Goal: Check status: Check status

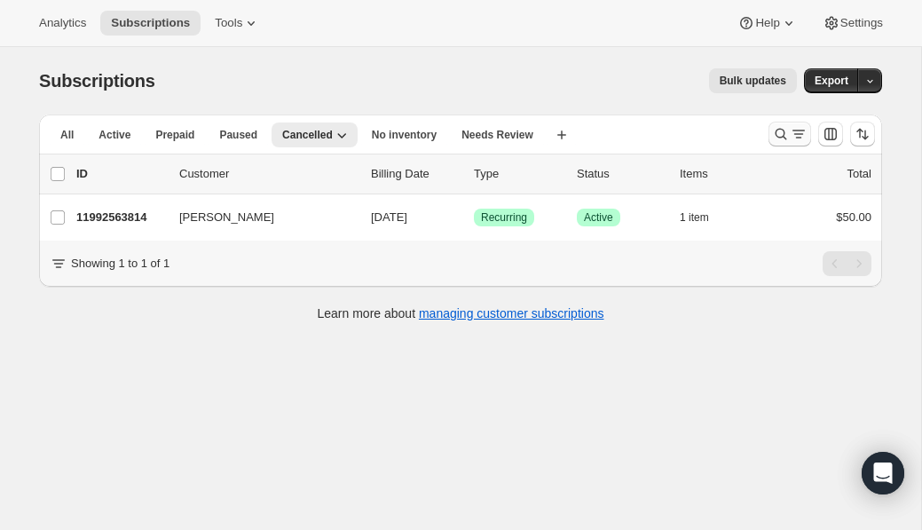
click at [793, 129] on icon "Search and filter results" at bounding box center [799, 134] width 18 height 18
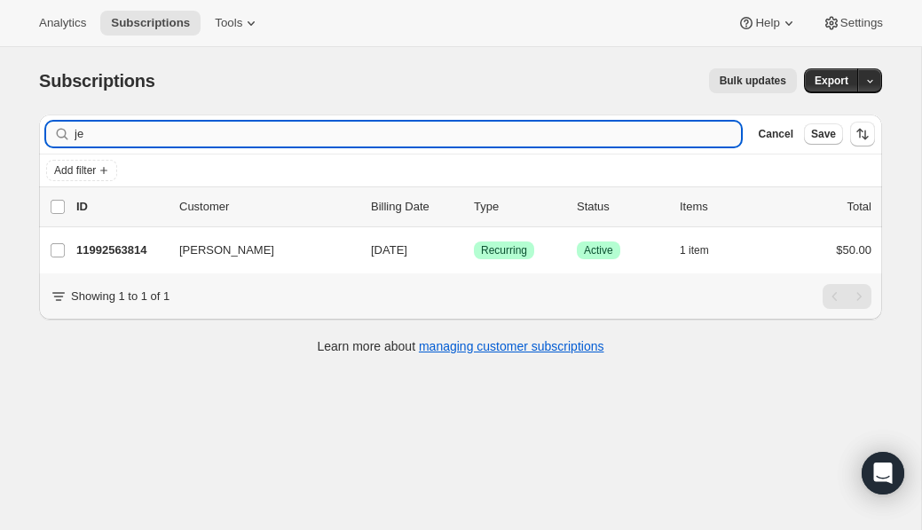
type input "j"
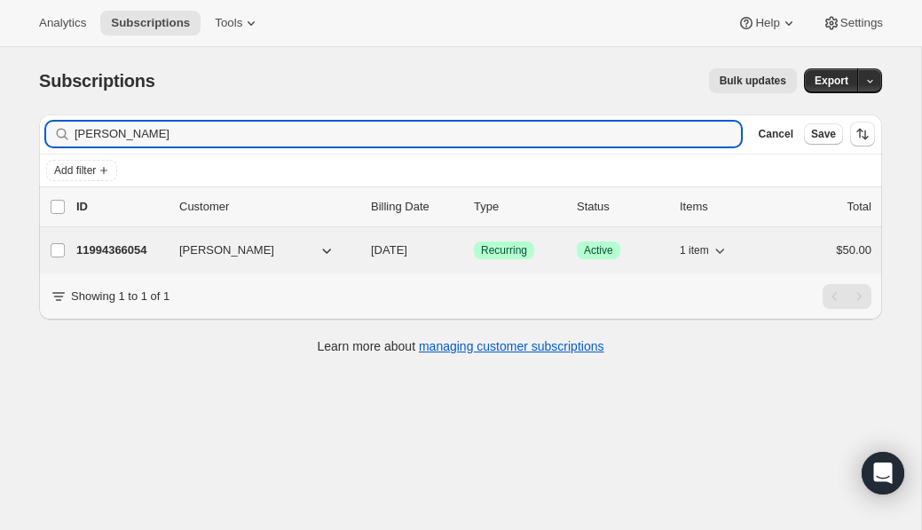
type input "[PERSON_NAME]"
click at [107, 245] on p "11994366054" at bounding box center [120, 250] width 89 height 18
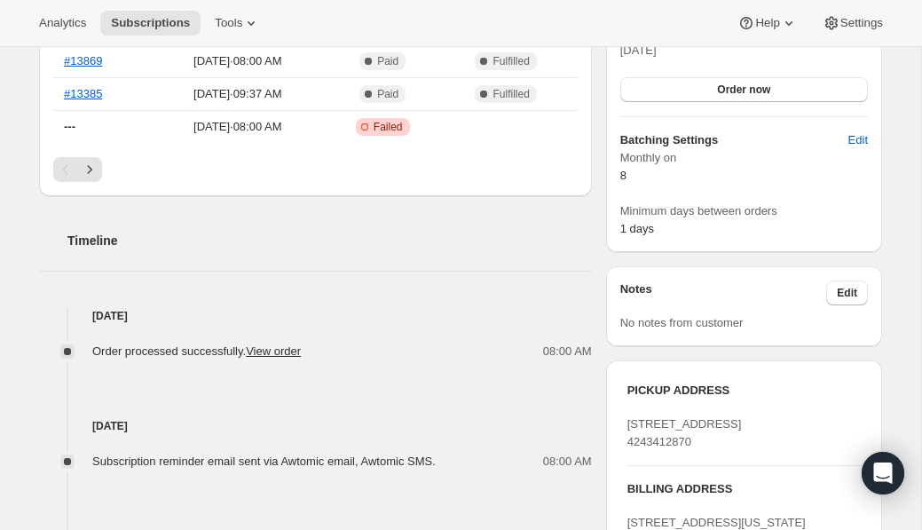
scroll to position [419, 0]
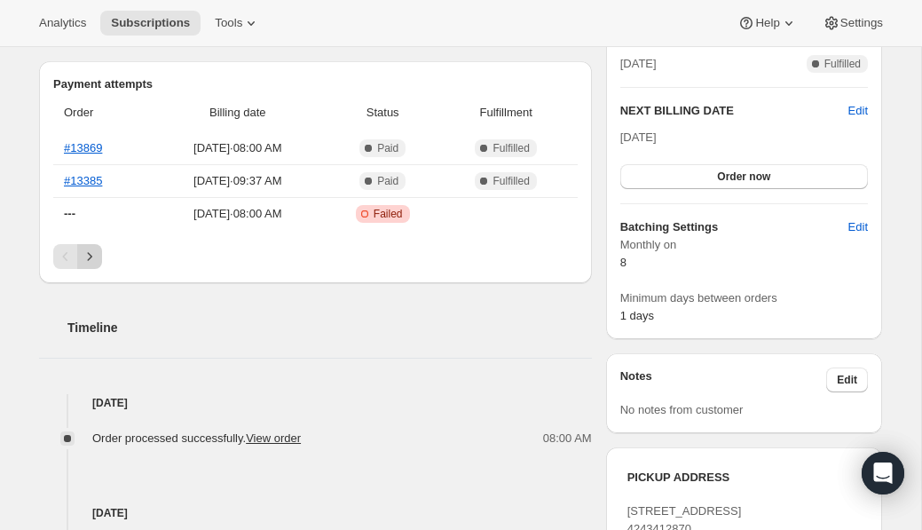
click at [91, 256] on icon "Next" at bounding box center [90, 256] width 4 height 8
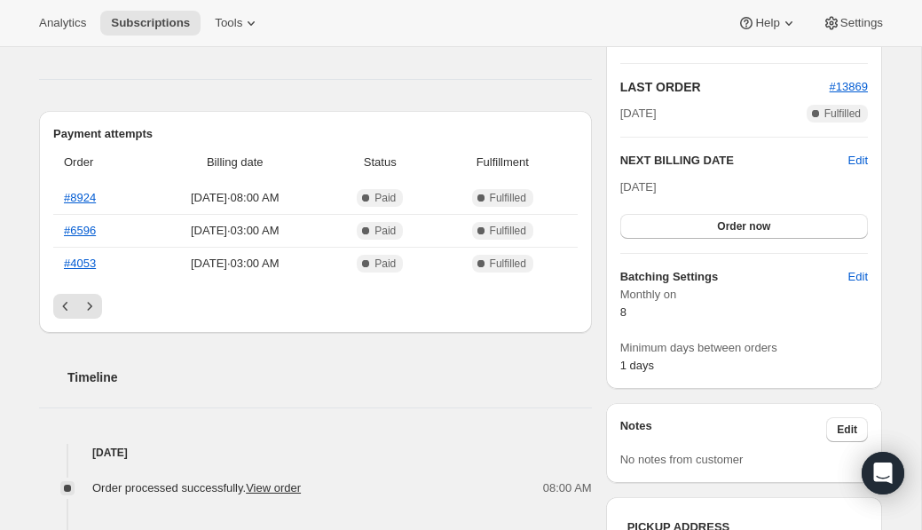
scroll to position [368, 0]
click at [94, 227] on link "#6596" at bounding box center [80, 230] width 32 height 13
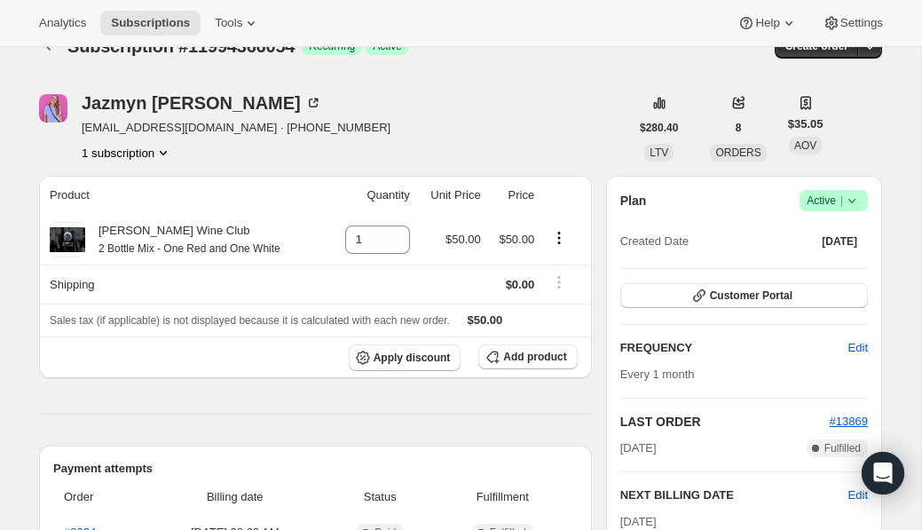
scroll to position [400, 0]
